Goal: Information Seeking & Learning: Learn about a topic

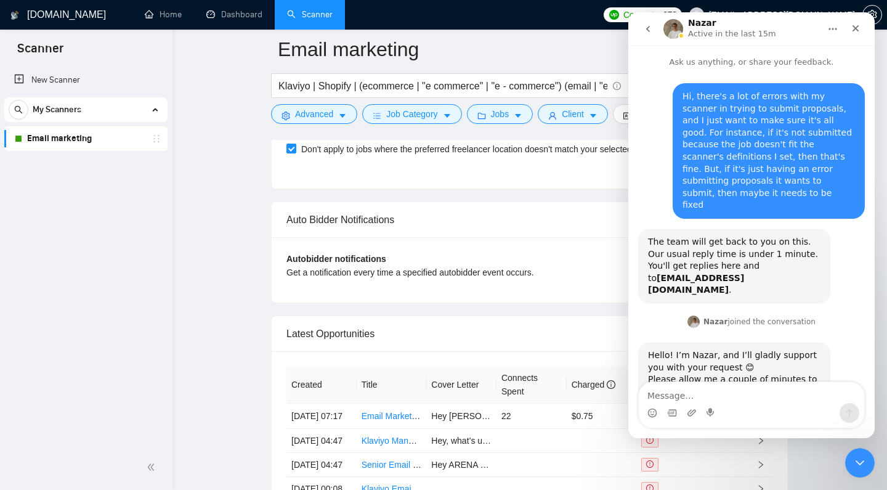
scroll to position [179, 0]
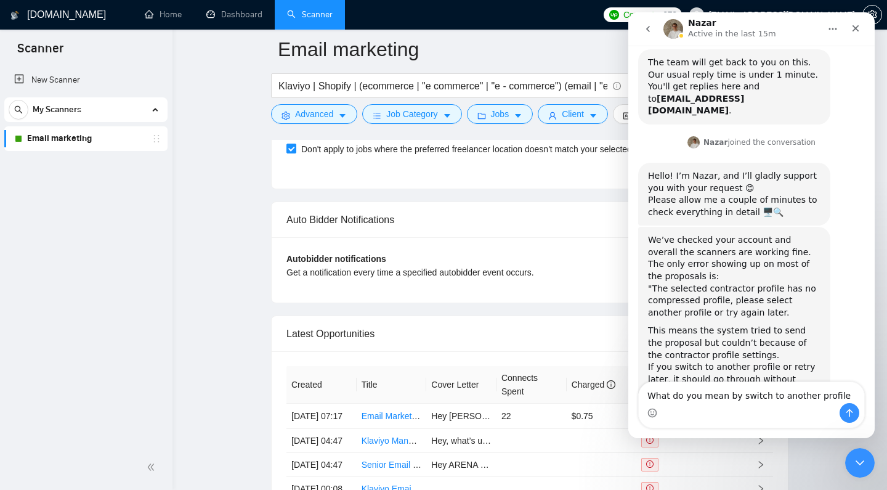
type textarea "What do you mean by switch to another profile?"
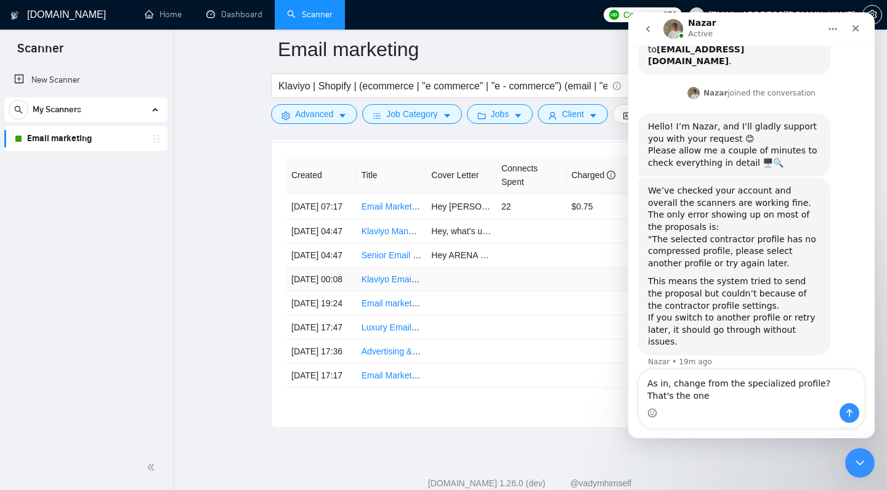
scroll to position [241, 0]
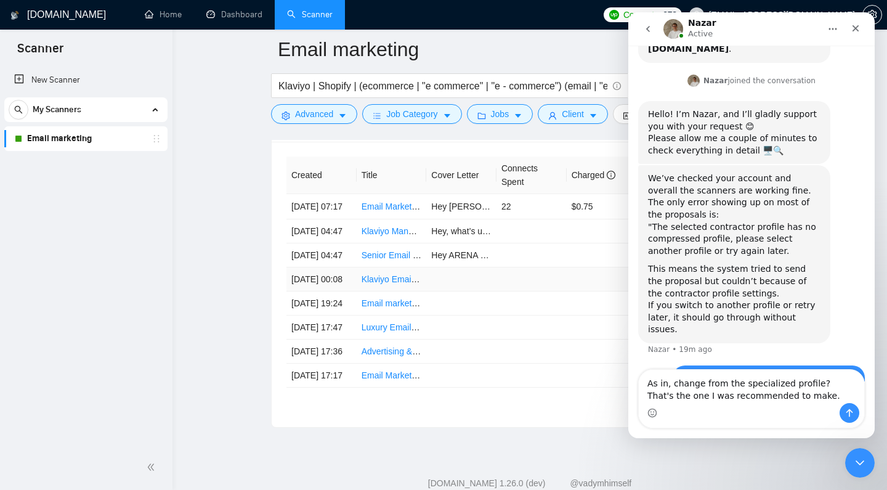
type textarea "As in, change from the specialized profile? That's the one I was recommended to…"
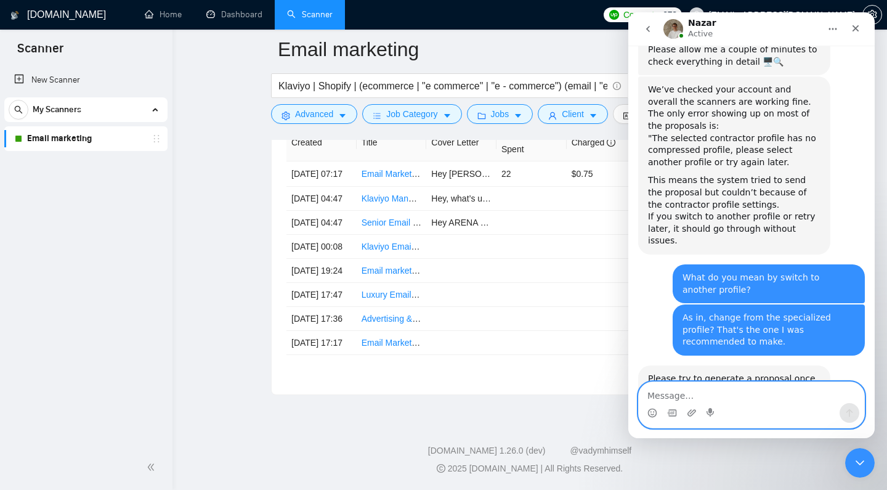
scroll to position [3165, 0]
click at [849, 30] on div "Close" at bounding box center [855, 28] width 22 height 22
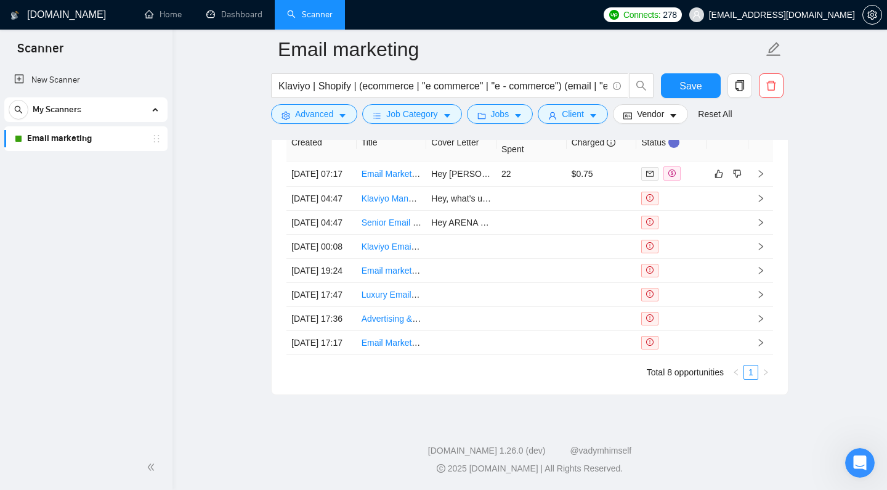
scroll to position [330, 0]
click at [748, 211] on td at bounding box center [760, 199] width 25 height 24
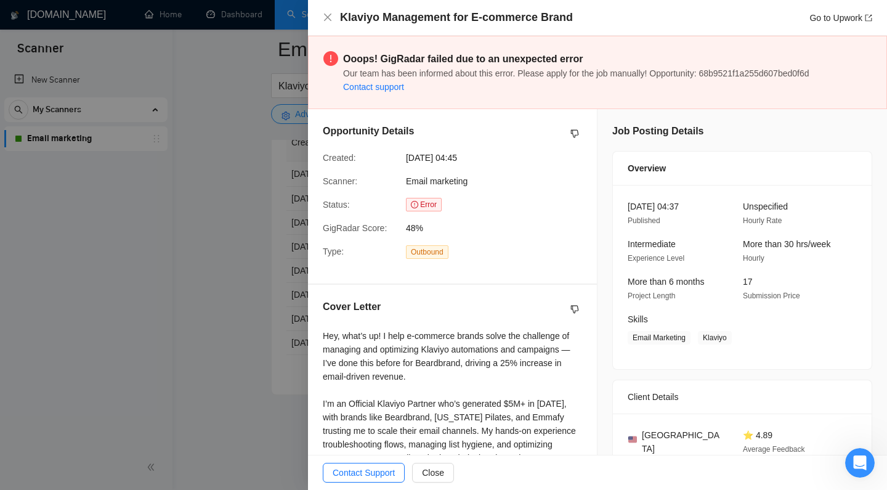
click at [229, 240] on div at bounding box center [443, 245] width 887 height 490
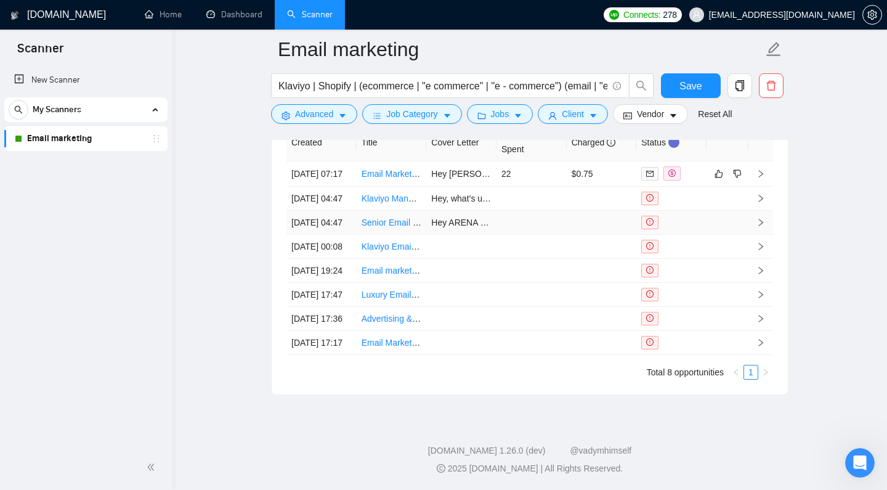
click at [558, 235] on td at bounding box center [531, 223] width 70 height 24
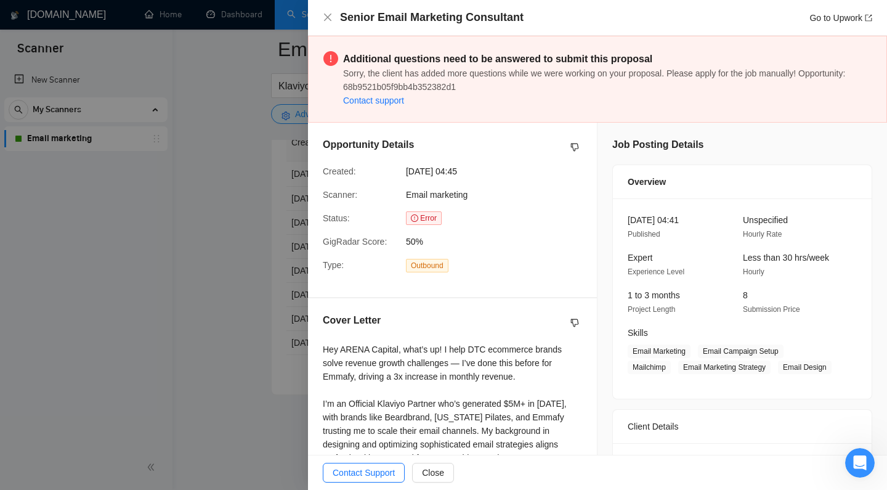
click at [139, 236] on div at bounding box center [443, 245] width 887 height 490
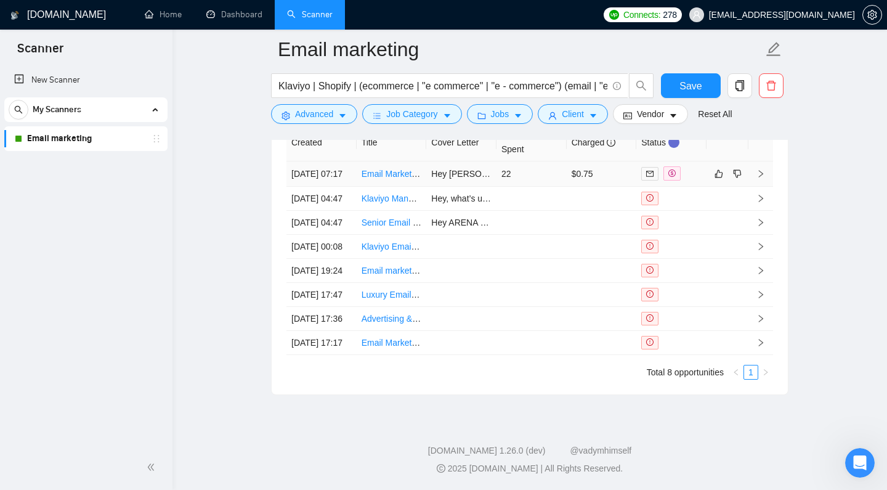
click at [506, 187] on td "22" at bounding box center [531, 173] width 70 height 25
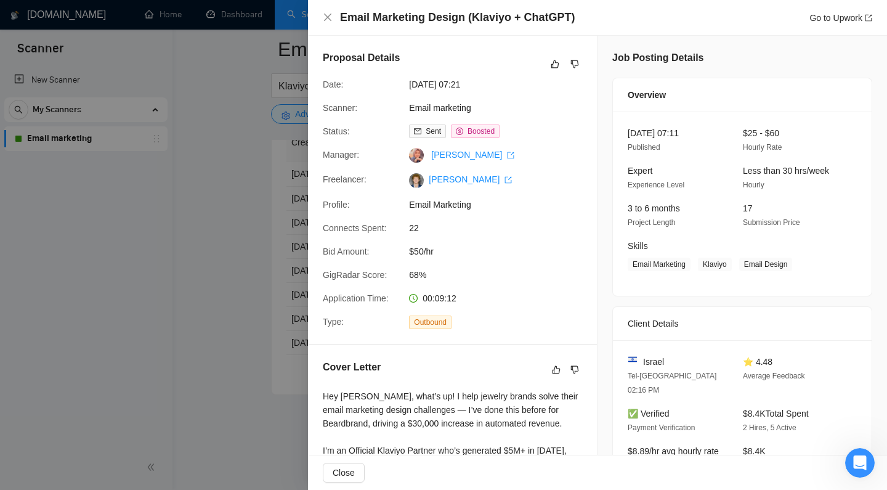
click at [201, 299] on div at bounding box center [443, 245] width 887 height 490
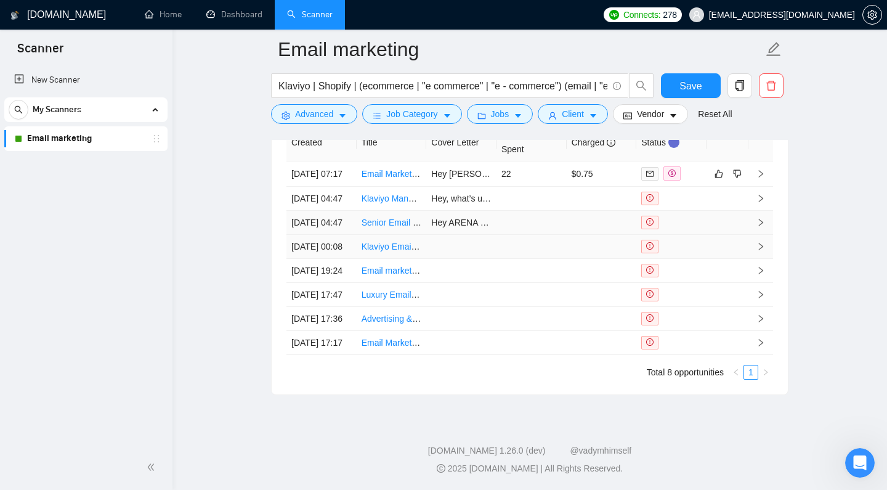
scroll to position [3215, 0]
click at [488, 259] on td at bounding box center [461, 247] width 70 height 24
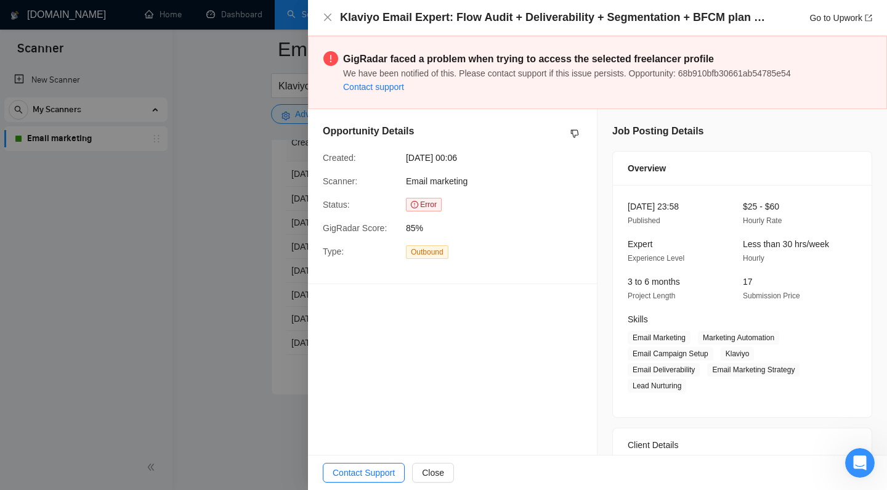
click at [208, 286] on div at bounding box center [443, 245] width 887 height 490
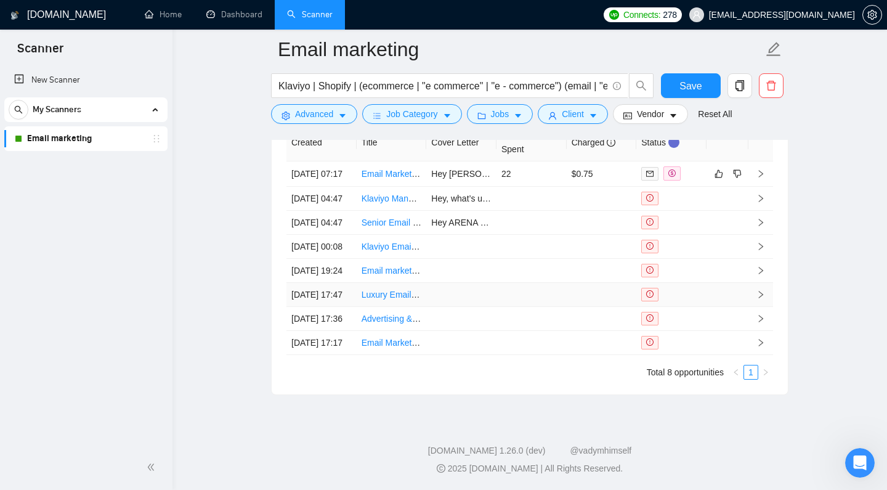
scroll to position [3195, 0]
click at [518, 331] on td at bounding box center [531, 319] width 70 height 24
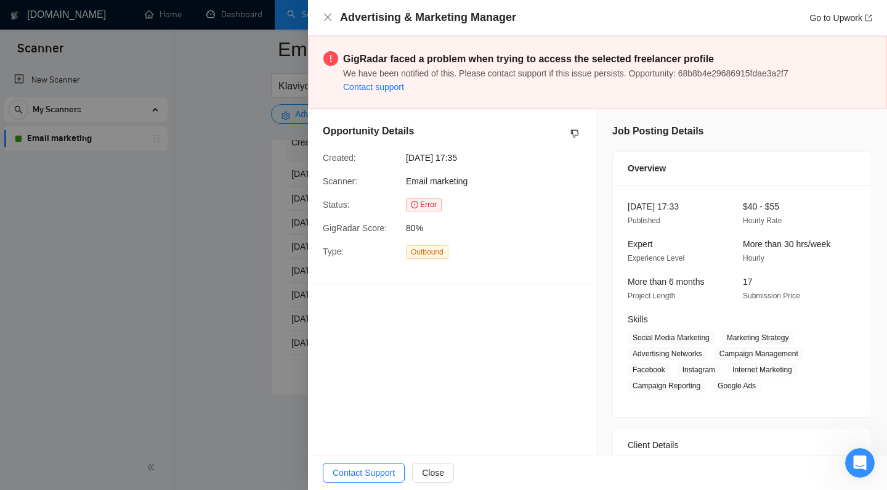
click at [236, 261] on div at bounding box center [443, 245] width 887 height 490
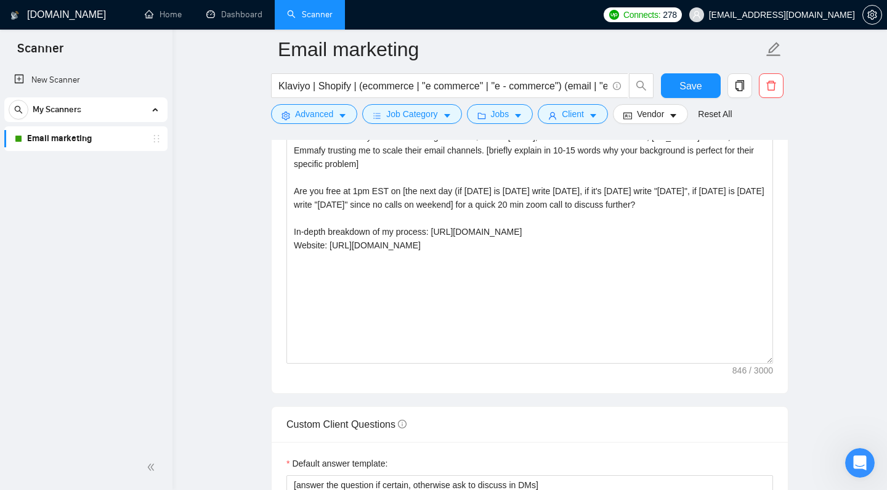
scroll to position [1372, 0]
